Goal: Transaction & Acquisition: Purchase product/service

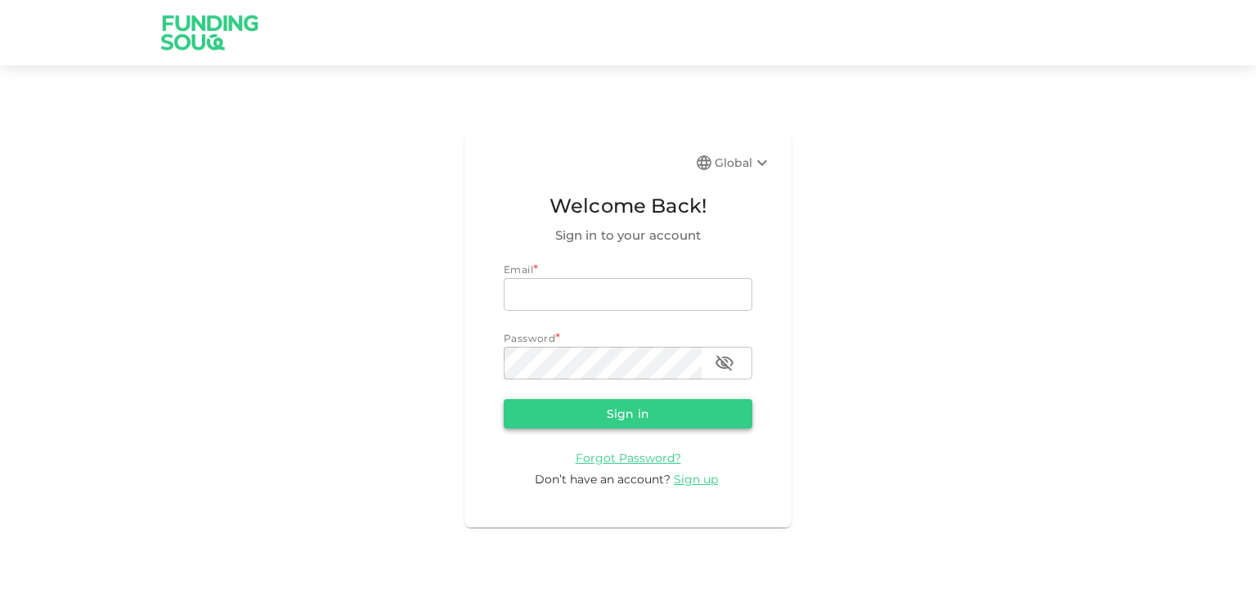
type input "manjunath.poojari@gmail.com"
click at [628, 423] on button "Sign in" at bounding box center [628, 413] width 249 height 29
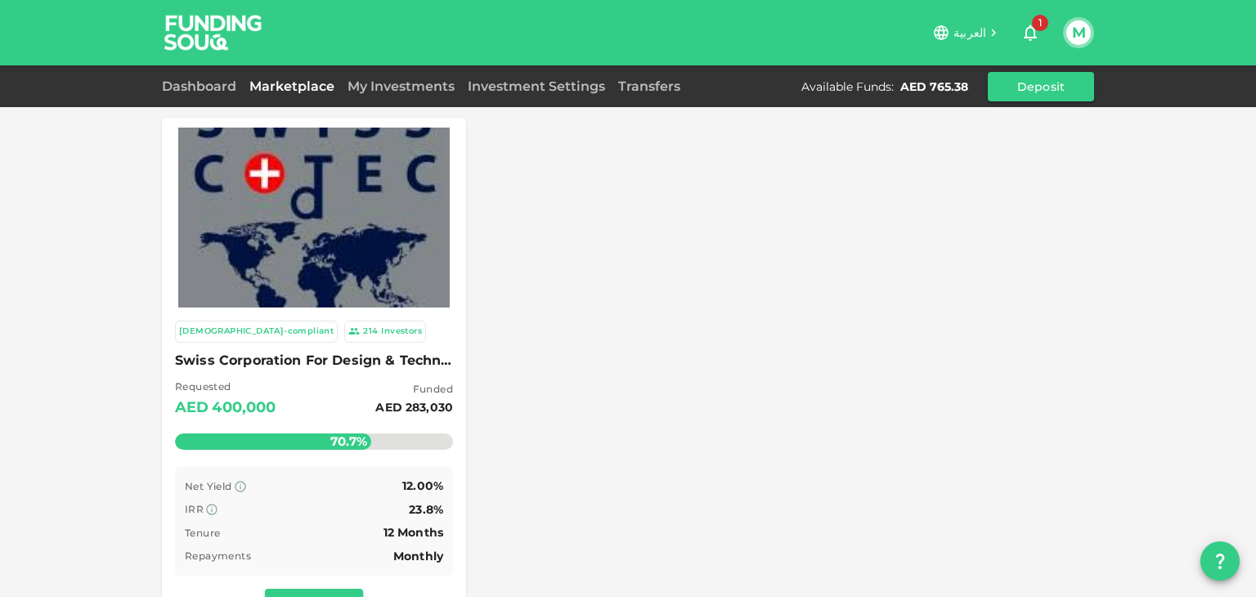
click at [1034, 29] on icon "button" at bounding box center [1030, 33] width 13 height 16
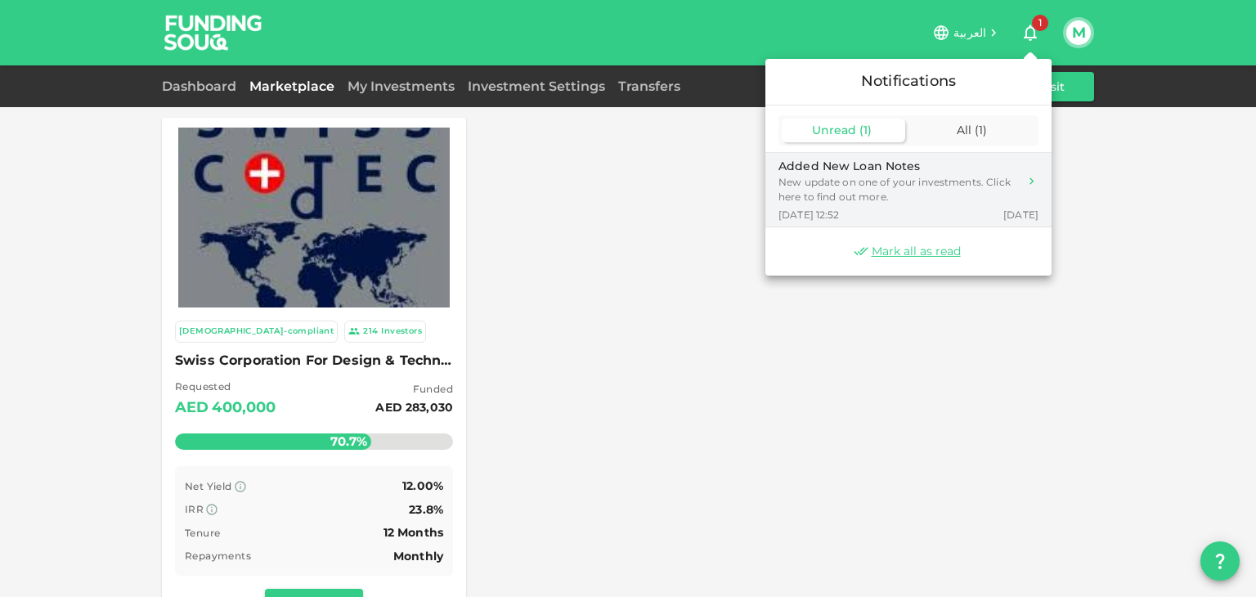
click at [824, 192] on div "New update on one of your investments. Click here to find out more." at bounding box center [899, 189] width 240 height 29
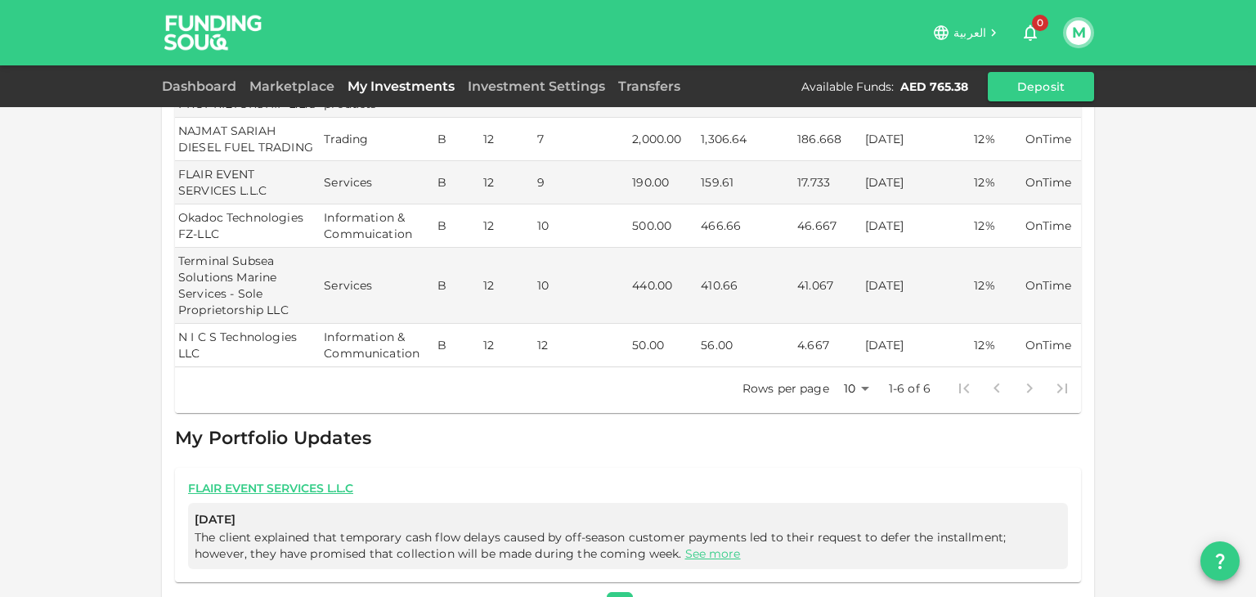
scroll to position [592, 0]
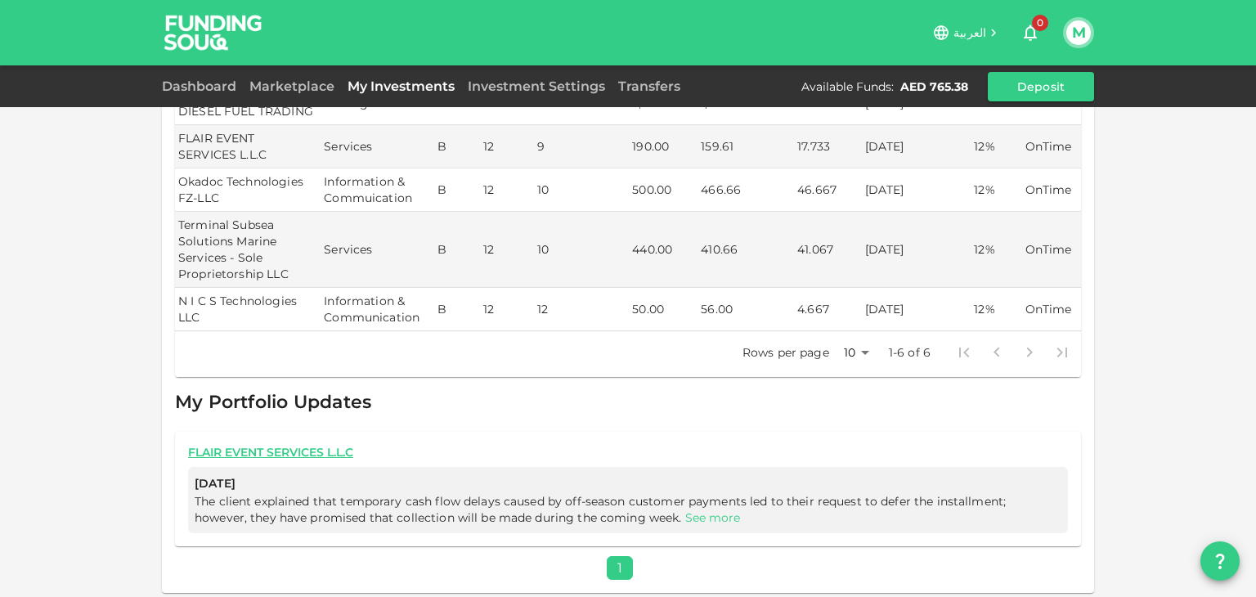
click at [685, 514] on link "See more" at bounding box center [713, 517] width 56 height 15
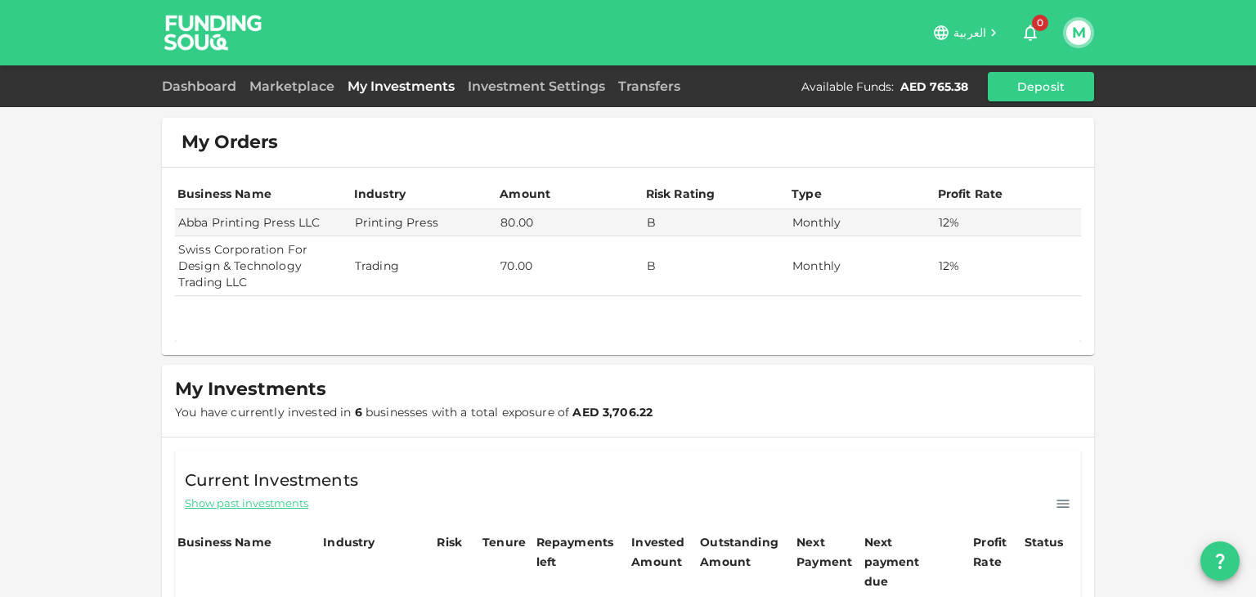
scroll to position [0, 0]
click at [207, 88] on link "Dashboard" at bounding box center [202, 87] width 81 height 16
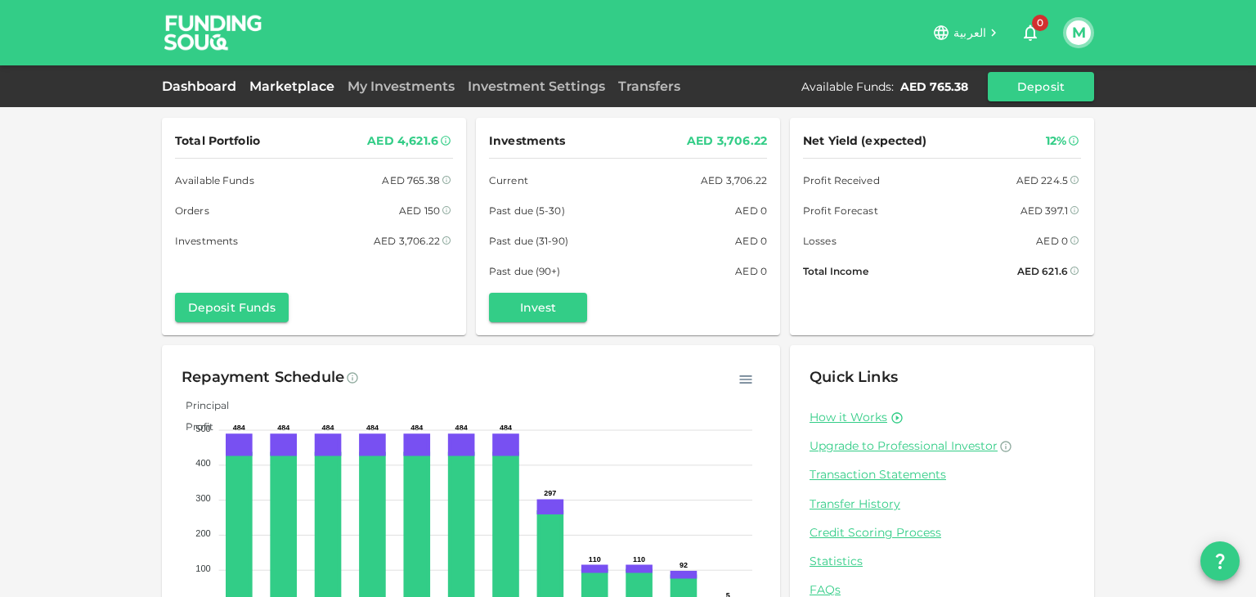
click at [315, 90] on link "Marketplace" at bounding box center [292, 87] width 98 height 16
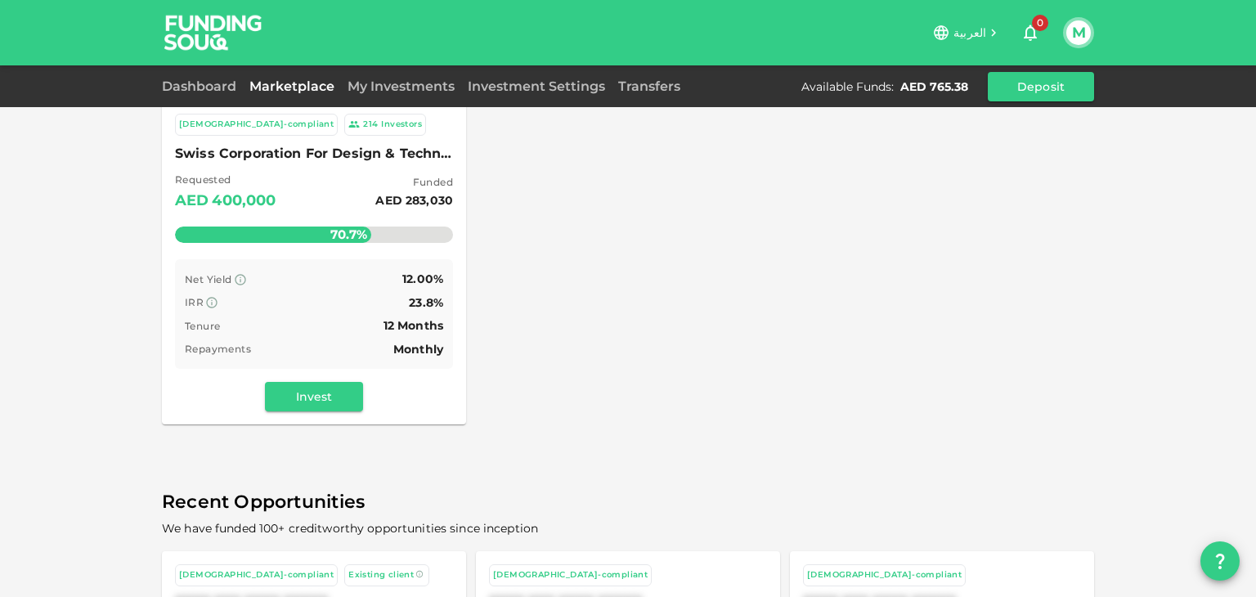
scroll to position [245, 0]
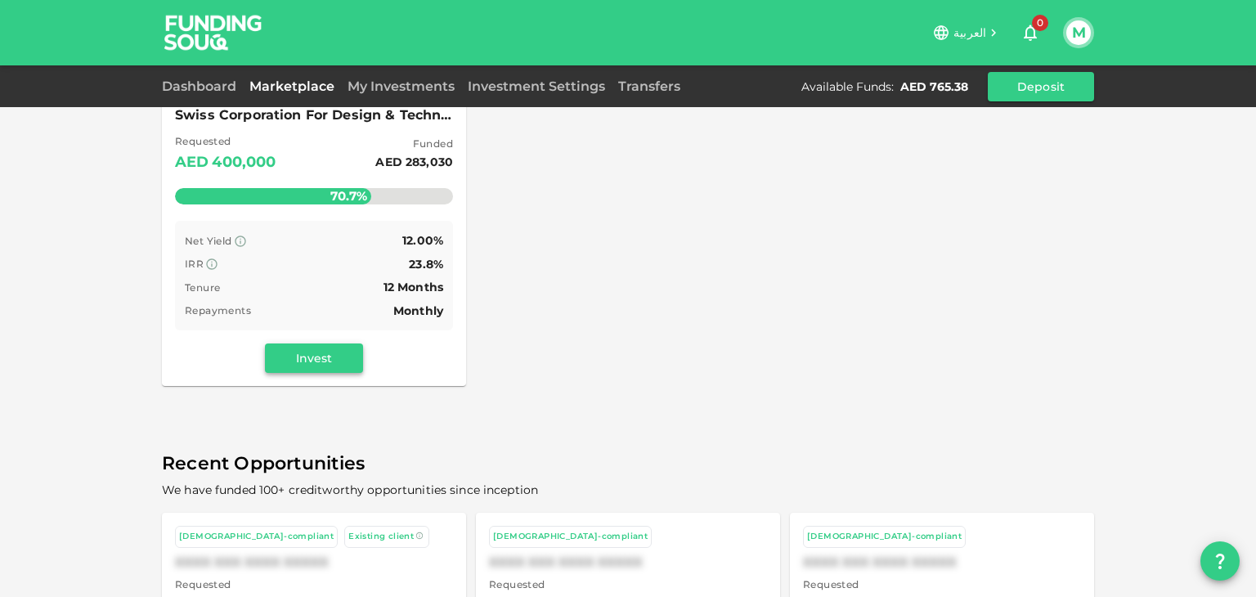
click at [317, 357] on button "Invest" at bounding box center [314, 358] width 98 height 29
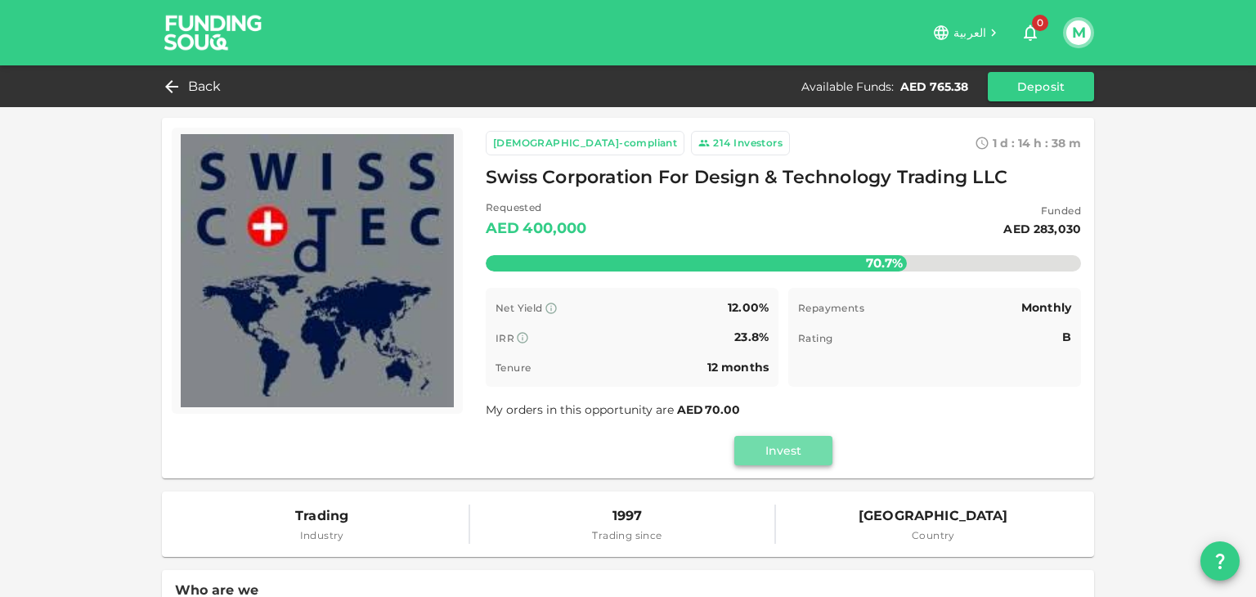
click at [754, 449] on button "Invest" at bounding box center [783, 450] width 98 height 29
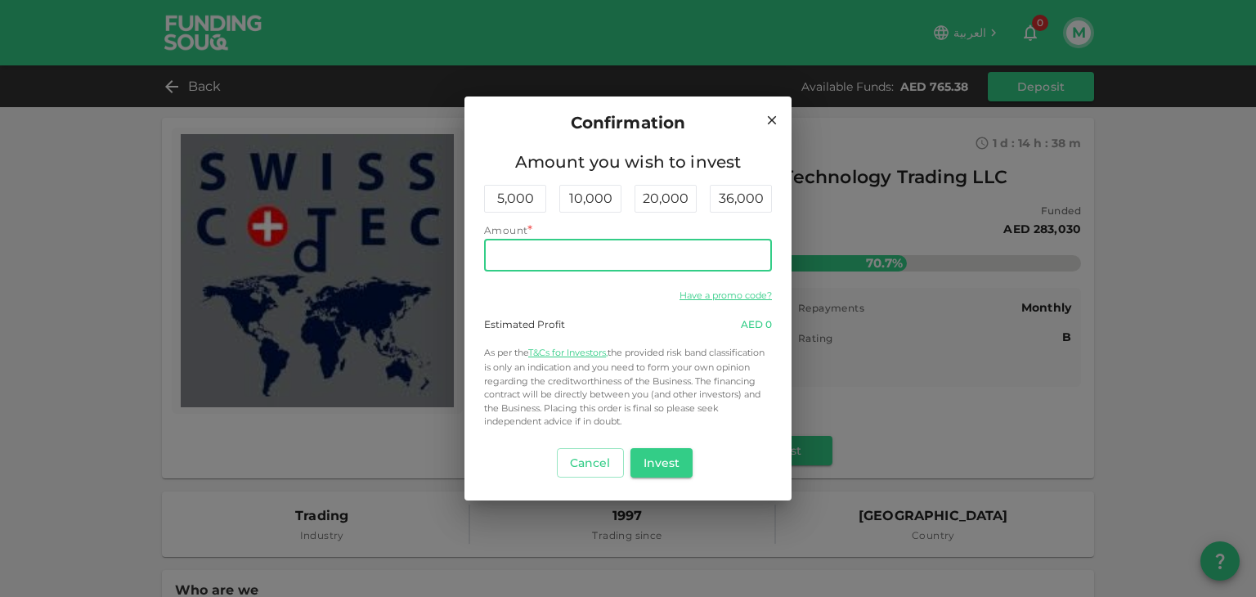
click at [540, 244] on input "Amount" at bounding box center [628, 255] width 288 height 33
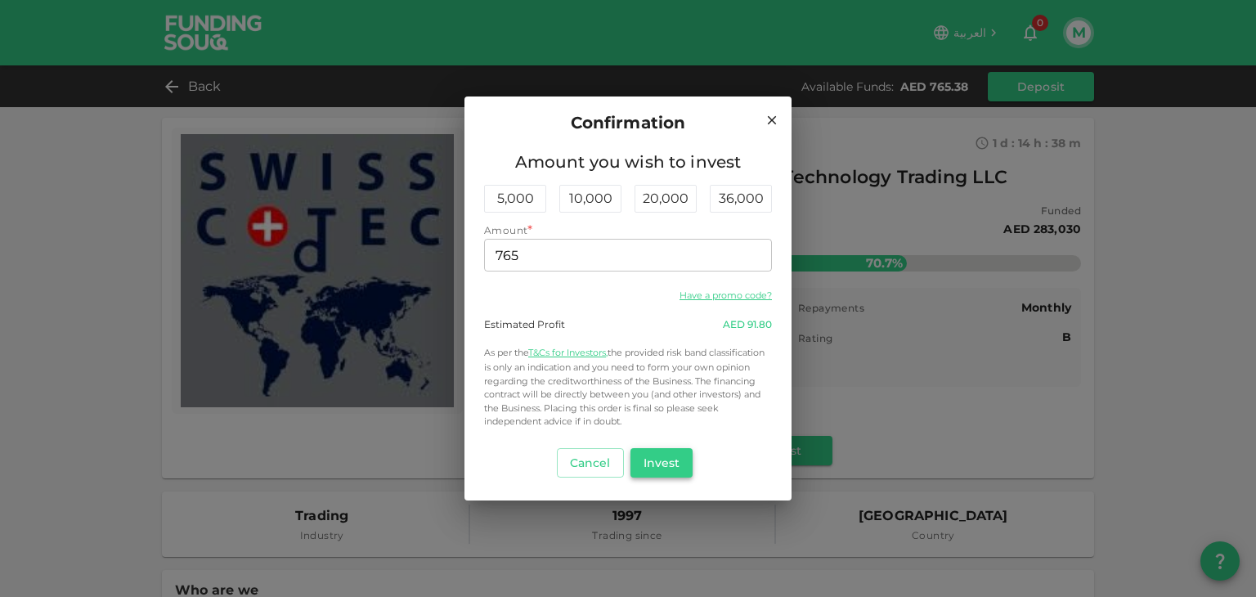
click at [654, 458] on button "Invest" at bounding box center [662, 462] width 63 height 29
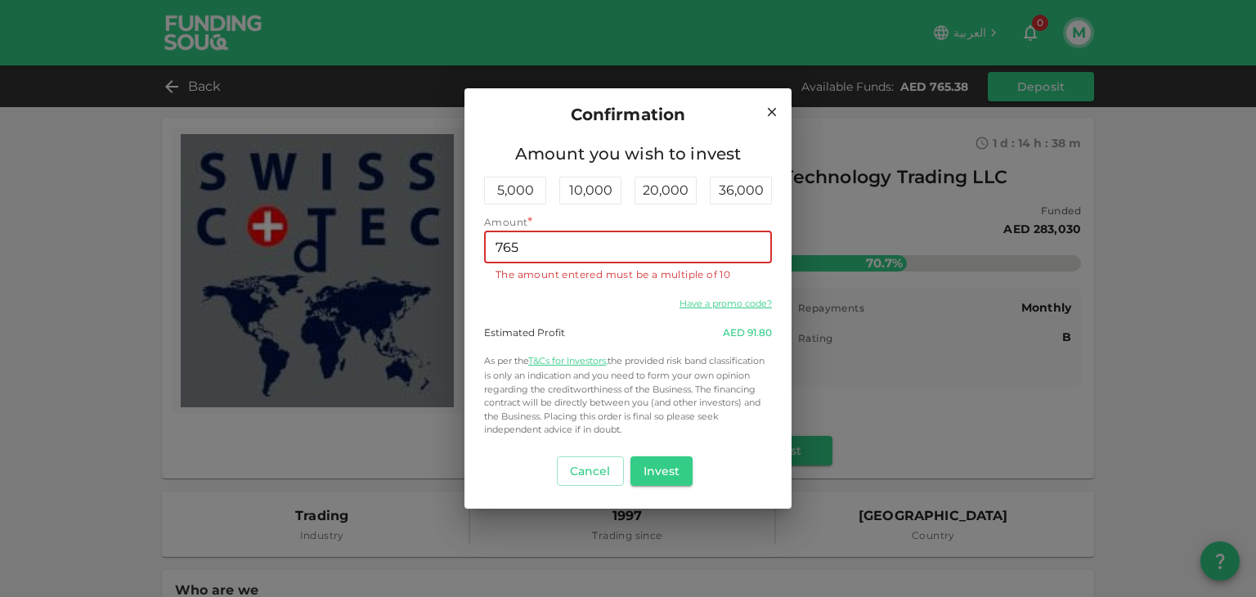
drag, startPoint x: 582, startPoint y: 249, endPoint x: 326, endPoint y: 249, distance: 256.0
click at [326, 249] on div "Confirmation Amount you wish to invest 5,000 10,000 20,000 36,000 Amount * Amou…" at bounding box center [628, 298] width 1256 height 597
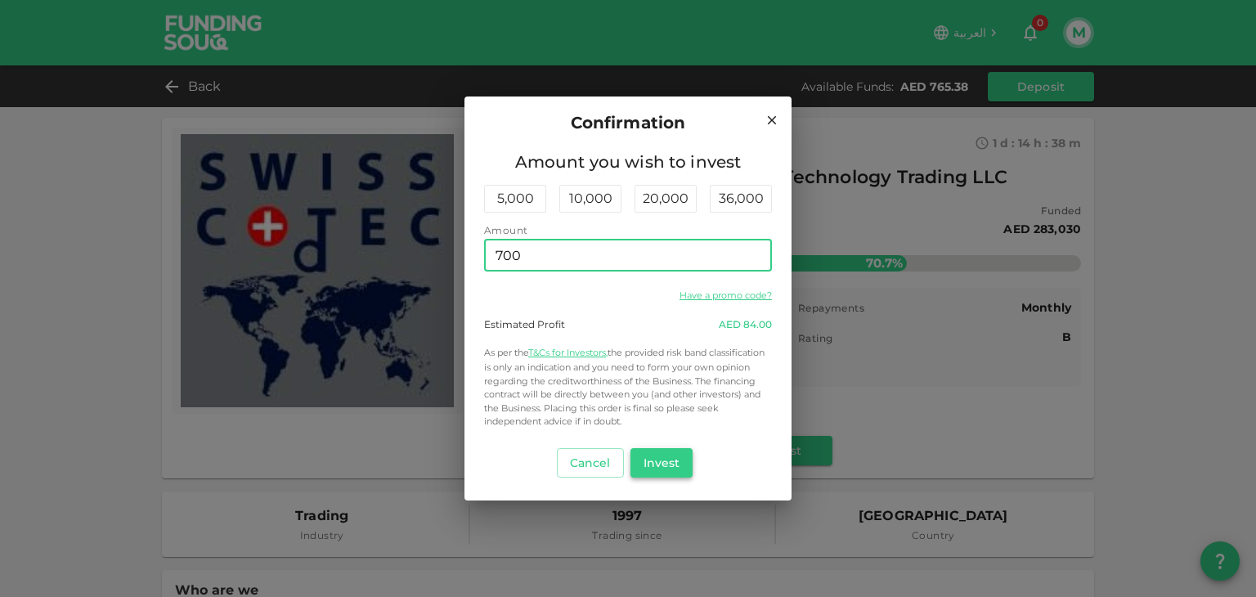
type input "700"
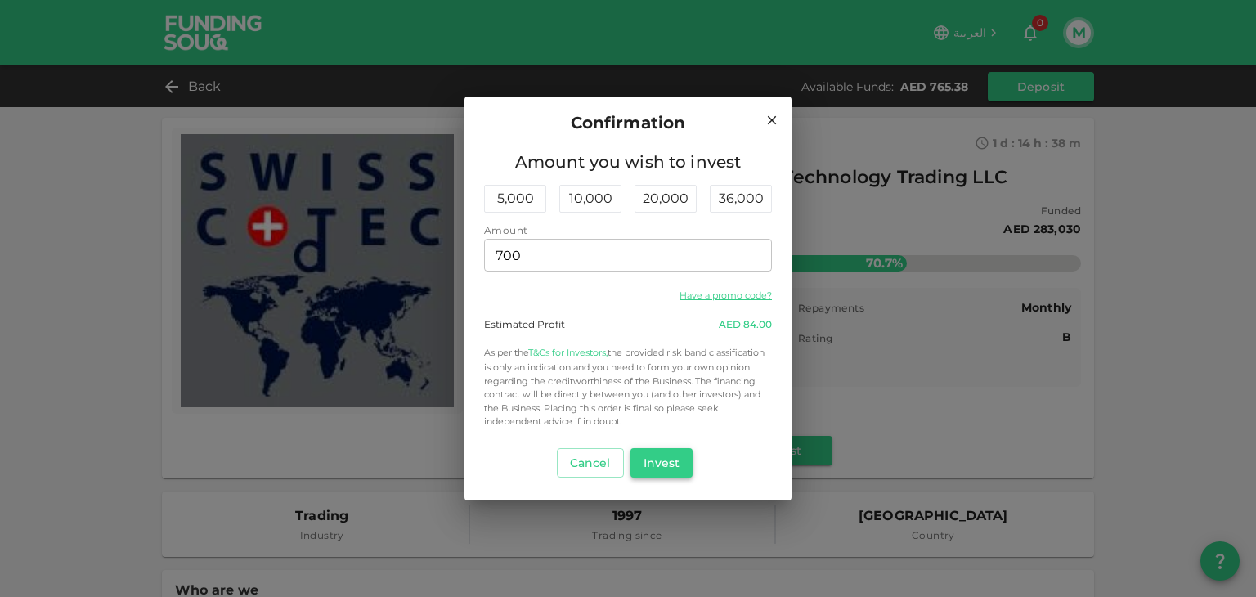
click at [662, 456] on button "Invest" at bounding box center [662, 462] width 63 height 29
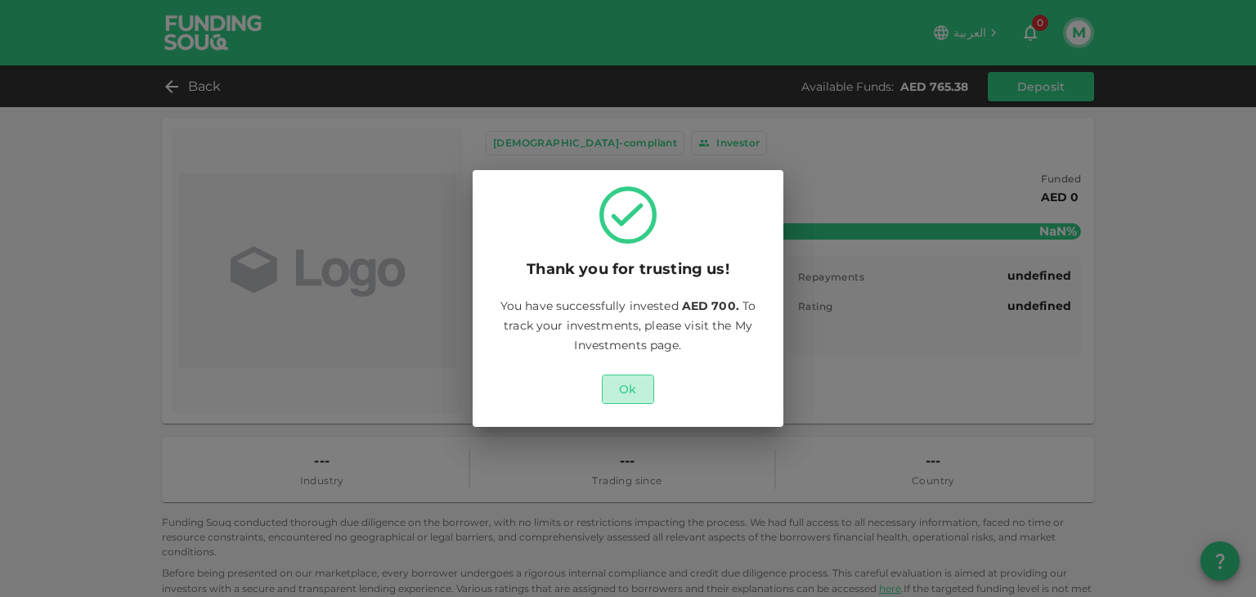
click at [622, 387] on button "Ok" at bounding box center [628, 389] width 52 height 29
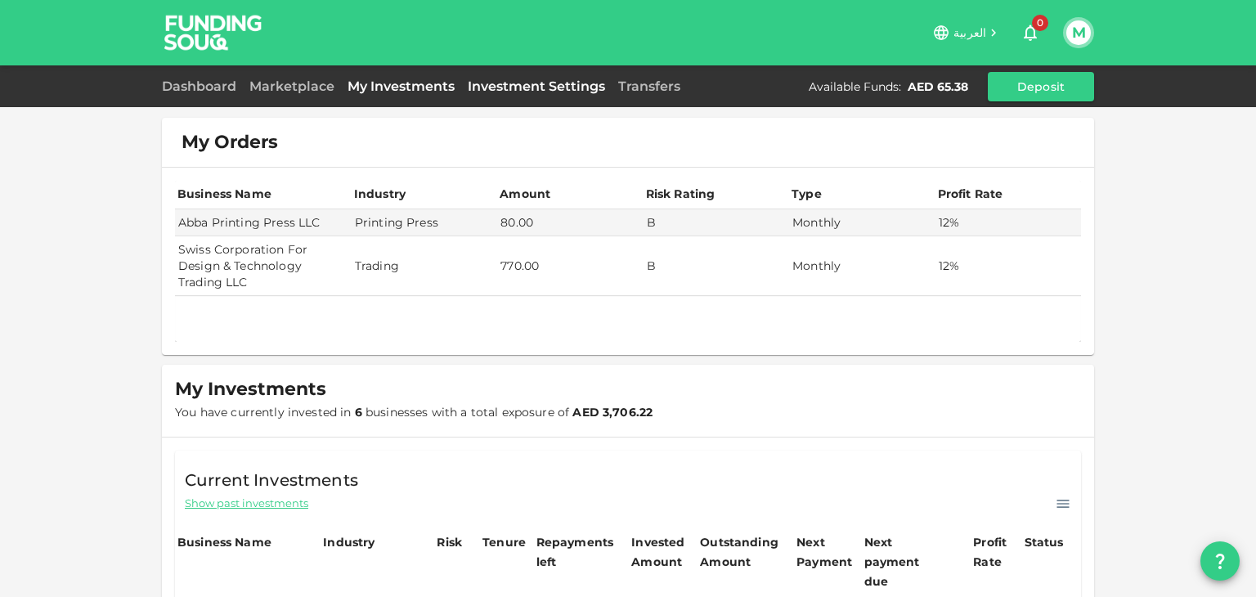
click at [549, 88] on link "Investment Settings" at bounding box center [536, 87] width 150 height 16
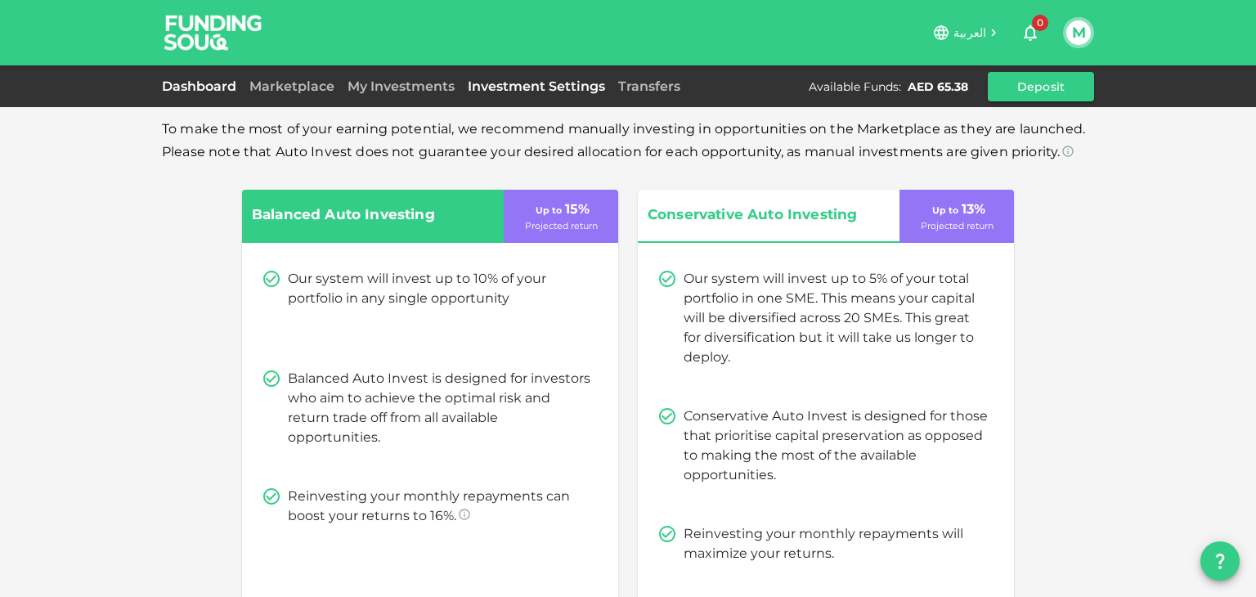
click at [196, 88] on link "Dashboard" at bounding box center [202, 87] width 81 height 16
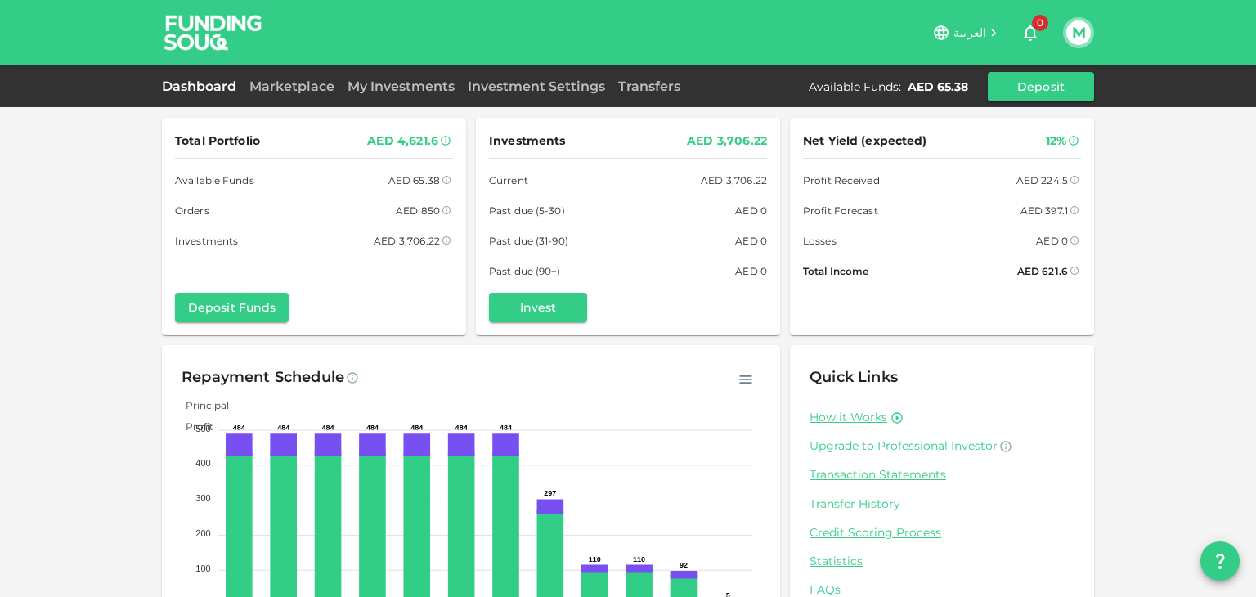
scroll to position [80, 0]
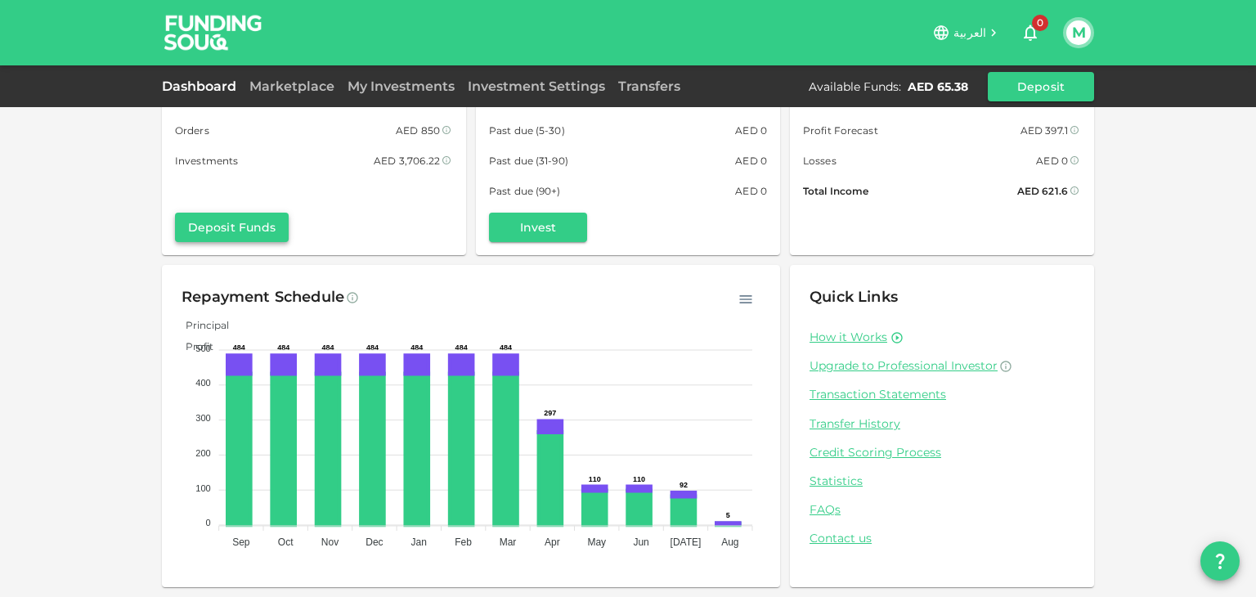
click at [224, 227] on button "Deposit Funds" at bounding box center [232, 227] width 114 height 29
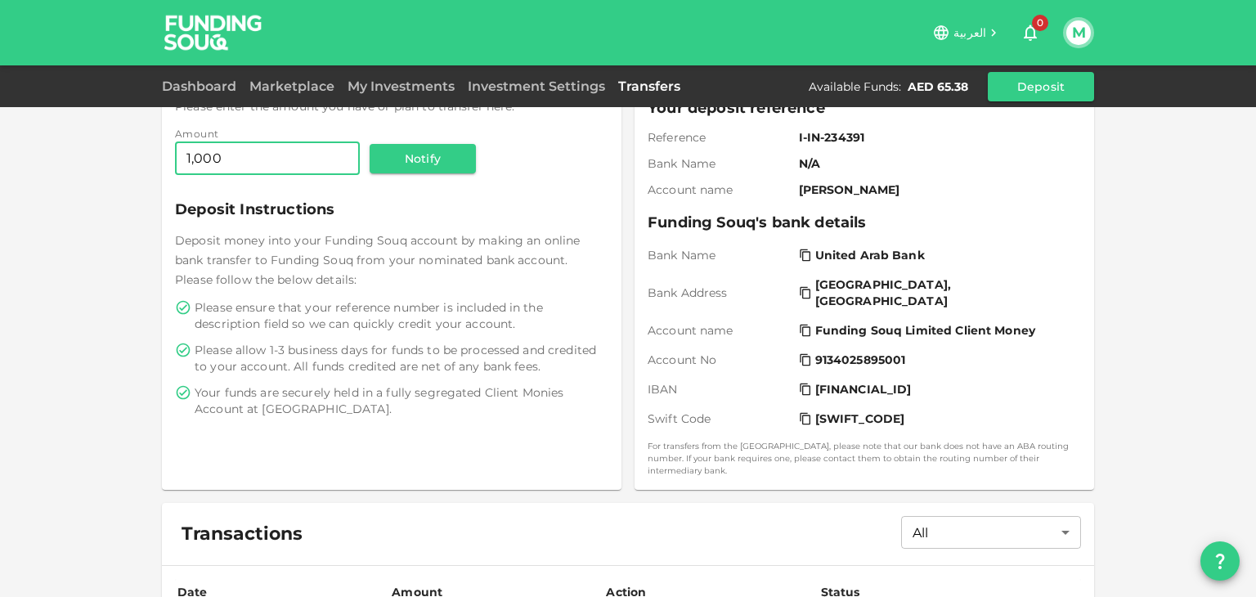
scroll to position [350, 0]
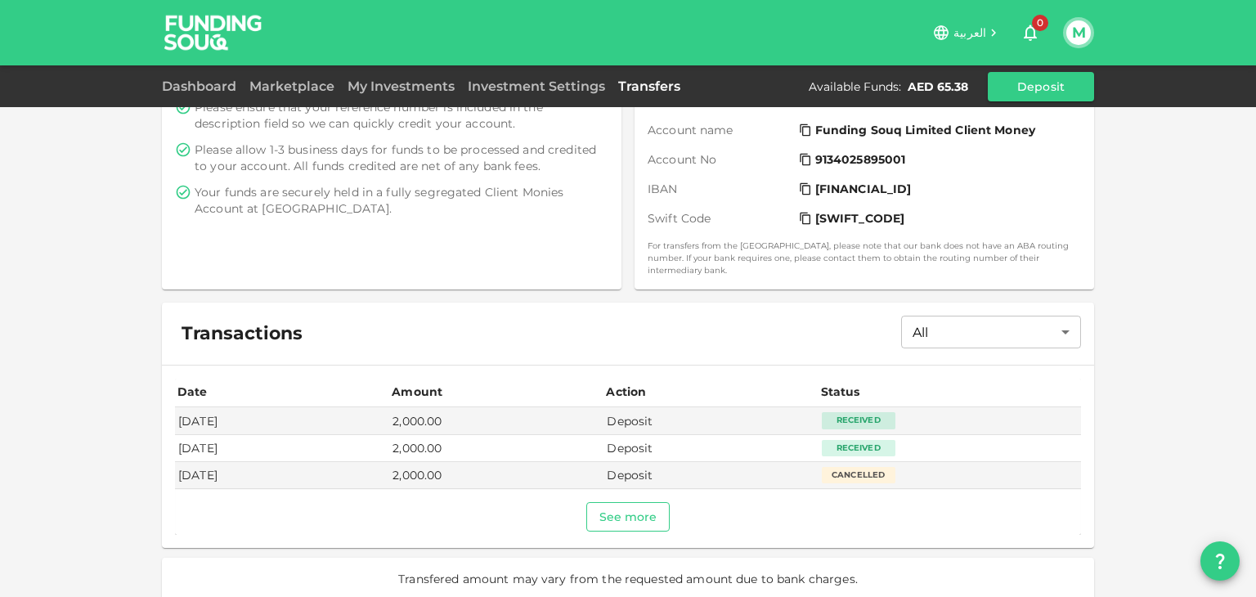
type input "1,000"
click at [634, 508] on button "See more" at bounding box center [628, 516] width 84 height 29
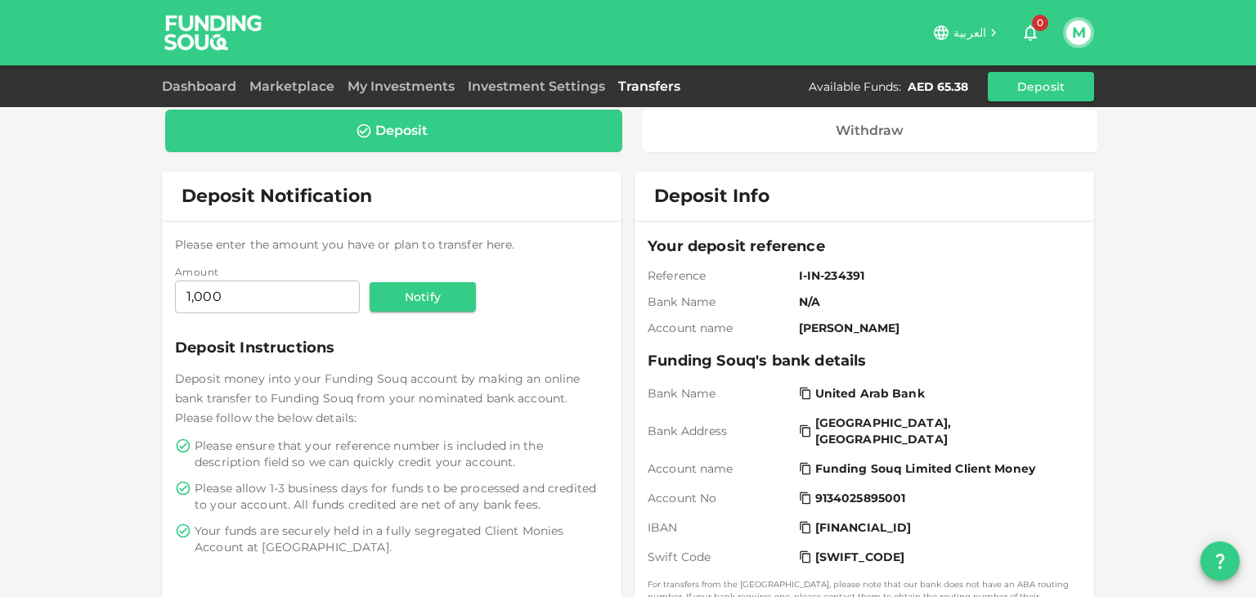
scroll to position [0, 0]
